Goal: Task Accomplishment & Management: Complete application form

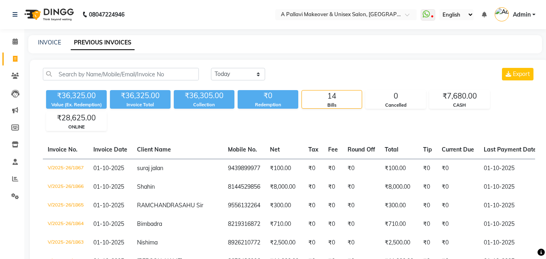
select select "[DATE]"
click at [44, 44] on link "INVOICE" at bounding box center [49, 42] width 23 height 7
select select "3573"
select select "service"
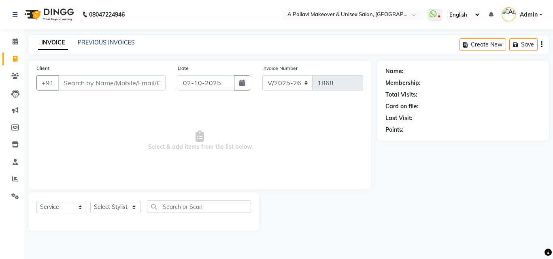
click at [49, 44] on link "INVOICE" at bounding box center [53, 43] width 30 height 15
click at [77, 49] on div "INVOICE PREVIOUS INVOICES Create New Save" at bounding box center [288, 44] width 520 height 19
click at [104, 88] on input "Client" at bounding box center [111, 82] width 107 height 15
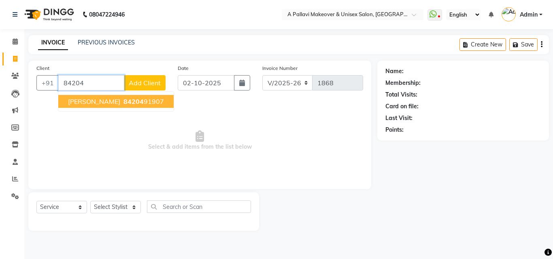
click at [81, 102] on span "[PERSON_NAME]" at bounding box center [94, 101] width 52 height 8
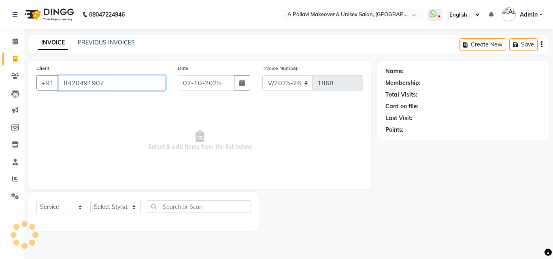
type input "8420491907"
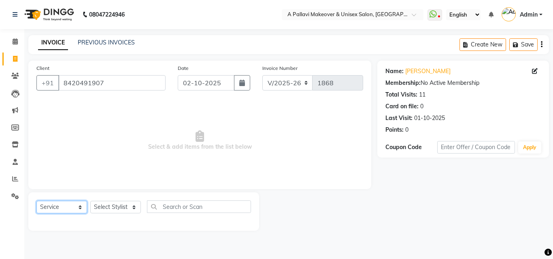
click at [76, 208] on select "Select Service Product Membership Package Voucher Prepaid Gift Card" at bounding box center [61, 207] width 51 height 13
select select "product"
click at [36, 201] on select "Select Service Product Membership Package Voucher Prepaid Gift Card" at bounding box center [61, 207] width 51 height 13
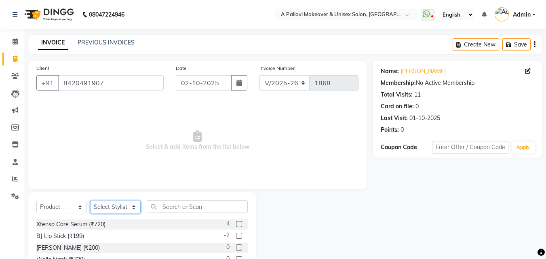
click at [108, 210] on select "Select Stylist [PERSON_NAME] A PALLAVI Archana [PERSON_NAME] [PERSON_NAME] [PER…" at bounding box center [115, 207] width 51 height 13
select select "31402"
click at [90, 201] on select "Select Stylist [PERSON_NAME] A PALLAVI Archana [PERSON_NAME] [PERSON_NAME] [PER…" at bounding box center [115, 207] width 51 height 13
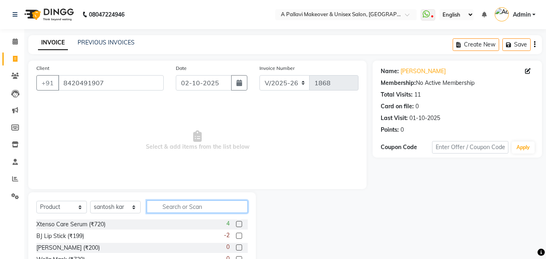
click at [170, 208] on input "text" at bounding box center [197, 207] width 101 height 13
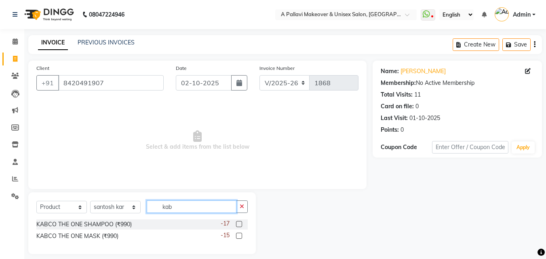
type input "kab"
click at [238, 226] on label at bounding box center [239, 224] width 6 height 6
click at [238, 226] on input "checkbox" at bounding box center [238, 224] width 5 height 5
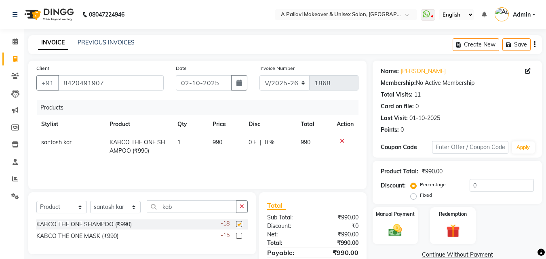
checkbox input "false"
click at [238, 236] on label at bounding box center [239, 236] width 6 height 6
click at [238, 236] on input "checkbox" at bounding box center [238, 236] width 5 height 5
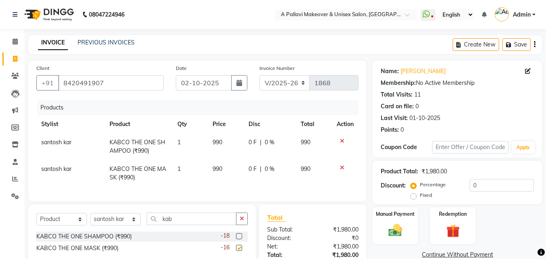
checkbox input "false"
click at [182, 147] on td "1" at bounding box center [190, 146] width 35 height 27
select select "31402"
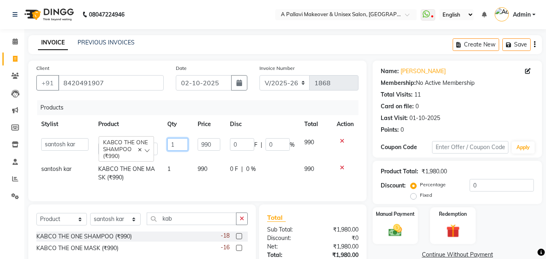
click at [186, 146] on input "1" at bounding box center [177, 144] width 21 height 13
type input "2"
click at [178, 177] on td "1" at bounding box center [178, 173] width 30 height 27
select select "31402"
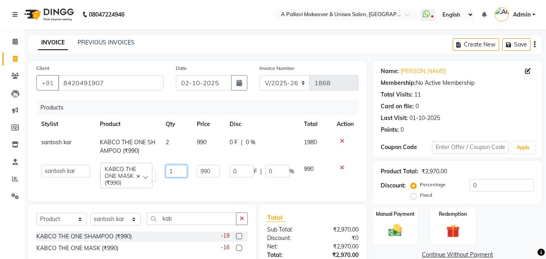
click at [182, 172] on input "1" at bounding box center [176, 171] width 21 height 13
type input "2"
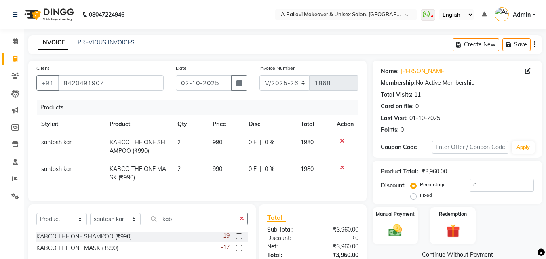
click at [230, 188] on div "Products Stylist Product Qty Price Disc Total Action santosh kar KABCO THE ONE …" at bounding box center [197, 146] width 322 height 93
click at [405, 226] on img at bounding box center [395, 230] width 23 height 16
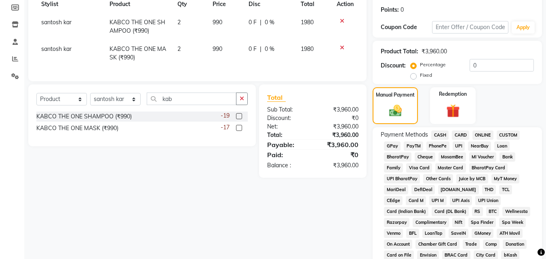
scroll to position [121, 0]
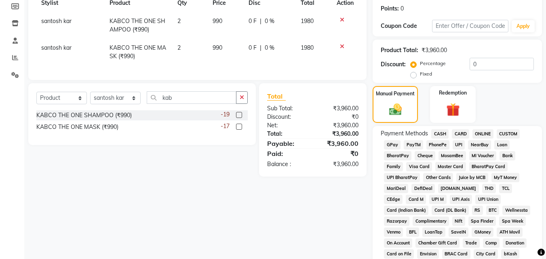
click at [489, 134] on span "ONLINE" at bounding box center [483, 133] width 21 height 9
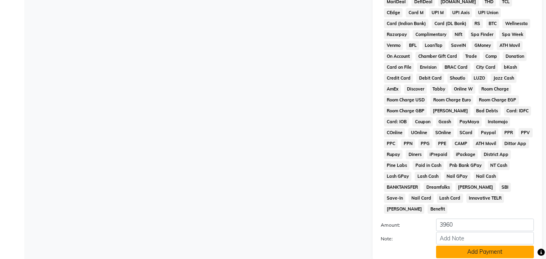
scroll to position [359, 0]
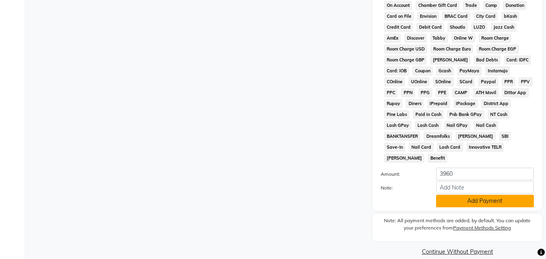
click at [489, 195] on button "Add Payment" at bounding box center [485, 201] width 98 height 13
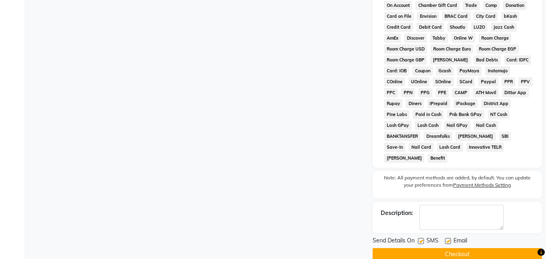
click at [474, 248] on button "Checkout" at bounding box center [457, 254] width 169 height 13
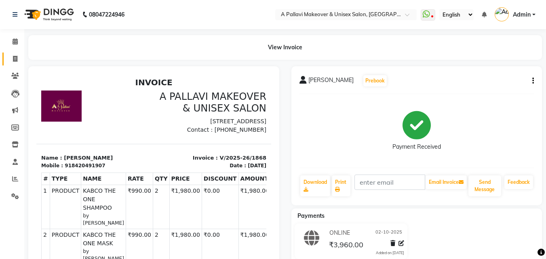
click at [13, 56] on icon at bounding box center [15, 59] width 4 height 6
select select "service"
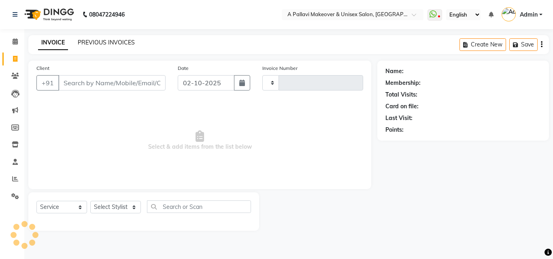
type input "1869"
select select "3573"
click at [130, 40] on link "PREVIOUS INVOICES" at bounding box center [106, 42] width 57 height 7
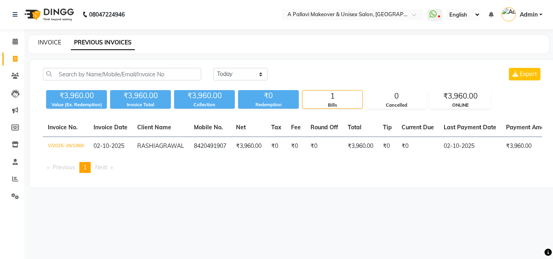
click at [58, 40] on link "INVOICE" at bounding box center [49, 42] width 23 height 7
select select "service"
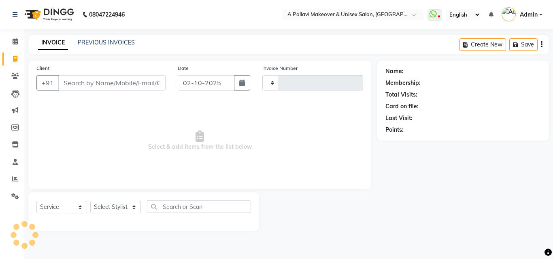
type input "1869"
select select "3573"
click at [119, 43] on link "PREVIOUS INVOICES" at bounding box center [106, 42] width 57 height 7
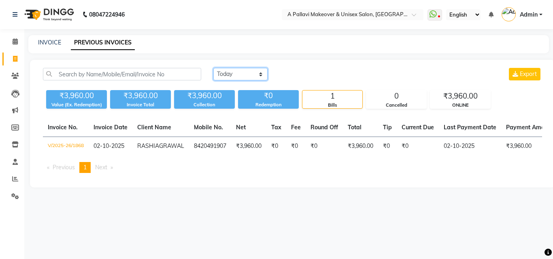
click at [238, 74] on select "[DATE] [DATE] Custom Range" at bounding box center [240, 74] width 54 height 13
select select "[DATE]"
click at [213, 68] on select "[DATE] [DATE] Custom Range" at bounding box center [240, 74] width 54 height 13
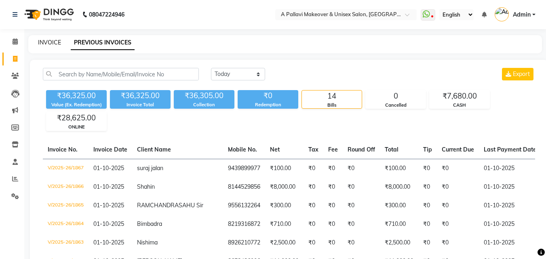
click at [45, 41] on link "INVOICE" at bounding box center [49, 42] width 23 height 7
select select "service"
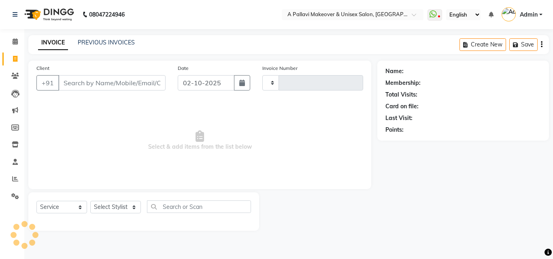
type input "1869"
select select "3573"
click at [14, 183] on span at bounding box center [15, 179] width 14 height 9
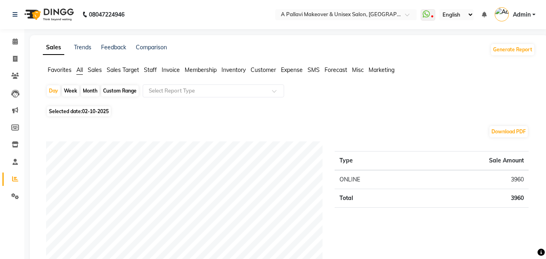
click at [88, 114] on span "02-10-2025" at bounding box center [95, 111] width 27 height 6
select select "10"
select select "2025"
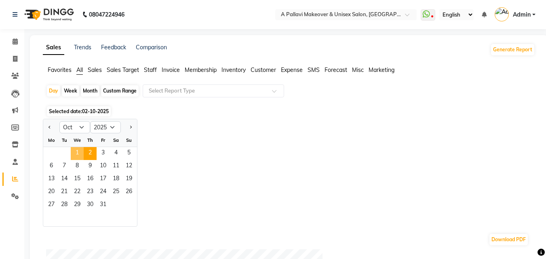
click at [73, 154] on span "1" at bounding box center [77, 153] width 13 height 13
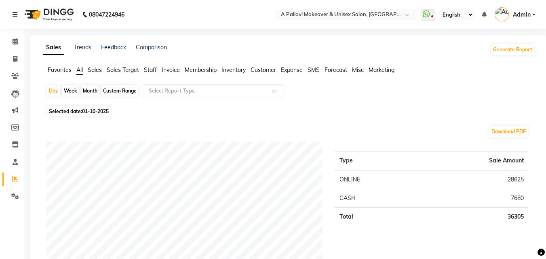
click at [130, 86] on div "Custom Range" at bounding box center [120, 90] width 38 height 11
select select "10"
select select "2025"
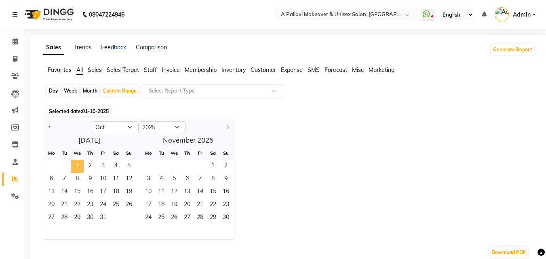
click at [74, 163] on span "1" at bounding box center [77, 166] width 13 height 13
click at [88, 164] on span "2" at bounding box center [90, 166] width 13 height 13
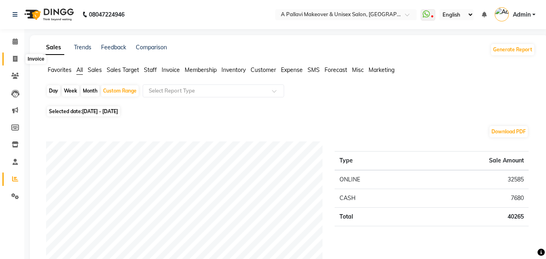
click at [17, 56] on icon at bounding box center [15, 59] width 4 height 6
select select "3573"
select select "service"
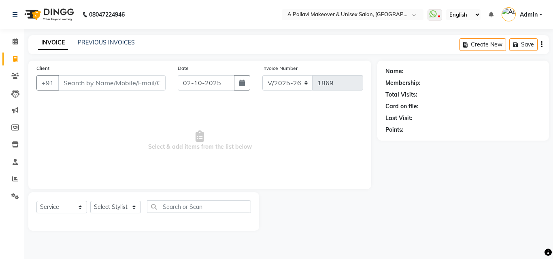
click at [78, 81] on input "Client" at bounding box center [111, 82] width 107 height 15
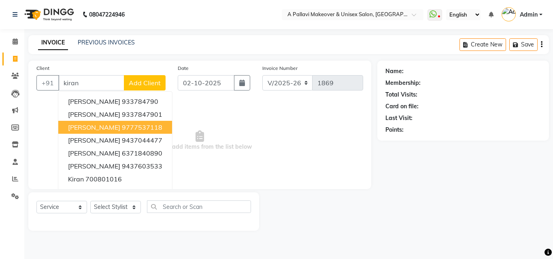
click at [131, 125] on ngb-highlight "9777537118" at bounding box center [142, 127] width 40 height 8
type input "9777537118"
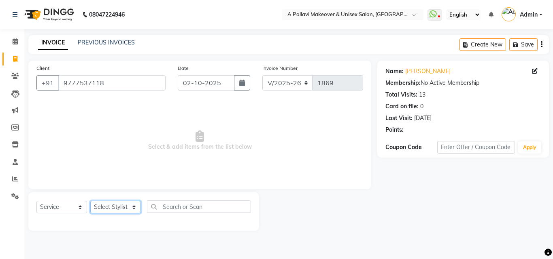
drag, startPoint x: 110, startPoint y: 209, endPoint x: 112, endPoint y: 203, distance: 5.9
click at [110, 209] on select "Select Stylist [PERSON_NAME] A PALLAVI Archana [PERSON_NAME] [PERSON_NAME] [PER…" at bounding box center [115, 207] width 51 height 13
select select "54224"
click at [90, 201] on select "Select Stylist [PERSON_NAME] A PALLAVI Archana [PERSON_NAME] [PERSON_NAME] [PER…" at bounding box center [115, 207] width 51 height 13
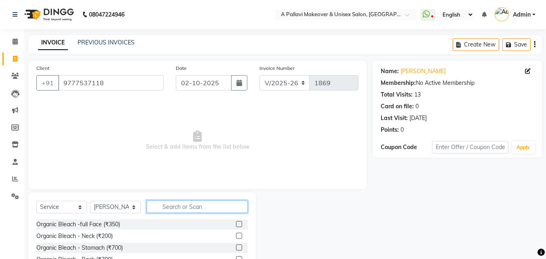
click at [203, 209] on input "text" at bounding box center [197, 207] width 101 height 13
type input "shampoo"
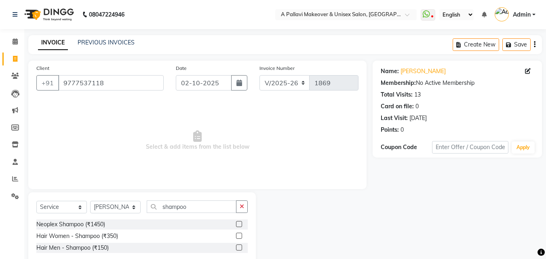
click at [240, 237] on label at bounding box center [239, 236] width 6 height 6
click at [240, 237] on input "checkbox" at bounding box center [238, 236] width 5 height 5
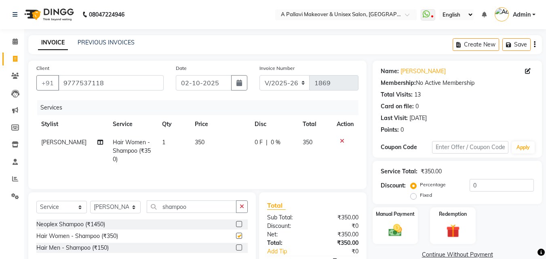
click at [222, 150] on td "350" at bounding box center [220, 150] width 60 height 35
checkbox input "false"
select select "54224"
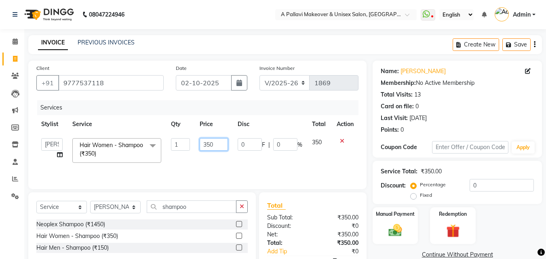
click at [222, 146] on input "350" at bounding box center [214, 144] width 28 height 13
type input "3"
type input "5"
type input "550"
click at [244, 166] on tr "[PERSON_NAME] A PALLAVI Archana [PERSON_NAME] [PERSON_NAME] [PERSON_NAME] [PERS…" at bounding box center [197, 150] width 322 height 34
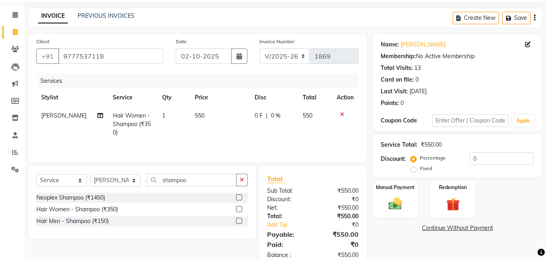
scroll to position [47, 0]
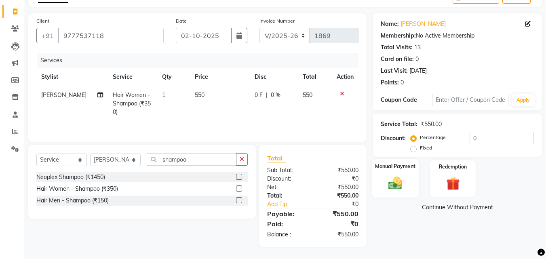
click at [384, 182] on img at bounding box center [395, 183] width 23 height 16
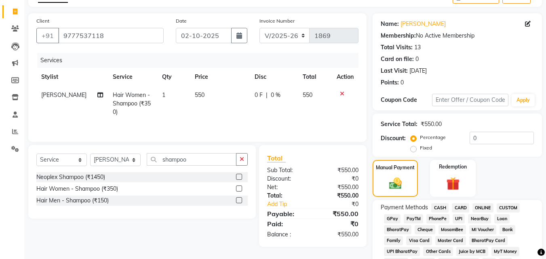
click at [477, 208] on span "ONLINE" at bounding box center [483, 207] width 21 height 9
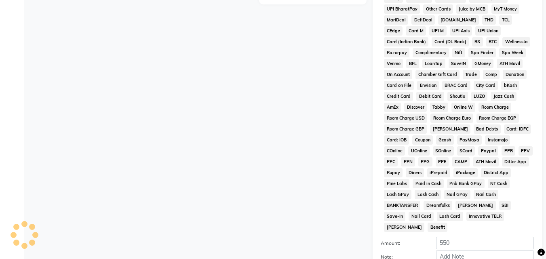
scroll to position [359, 0]
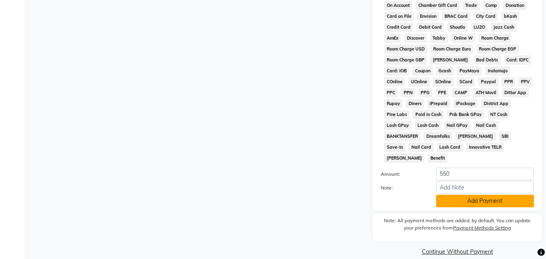
click at [473, 195] on button "Add Payment" at bounding box center [485, 201] width 98 height 13
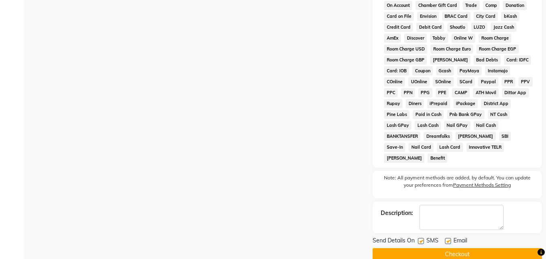
drag, startPoint x: 420, startPoint y: 231, endPoint x: 446, endPoint y: 238, distance: 27.0
click at [421, 238] on label at bounding box center [421, 241] width 6 height 6
click at [421, 239] on input "checkbox" at bounding box center [420, 241] width 5 height 5
checkbox input "false"
click at [448, 238] on label at bounding box center [448, 241] width 6 height 6
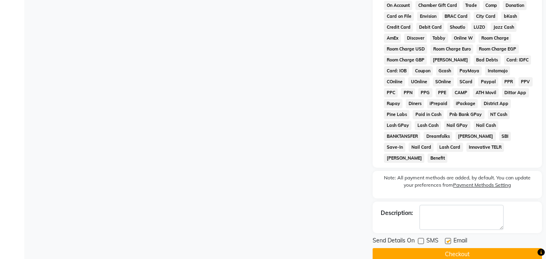
click at [448, 239] on input "checkbox" at bounding box center [447, 241] width 5 height 5
checkbox input "false"
click at [453, 248] on button "Checkout" at bounding box center [457, 254] width 169 height 13
